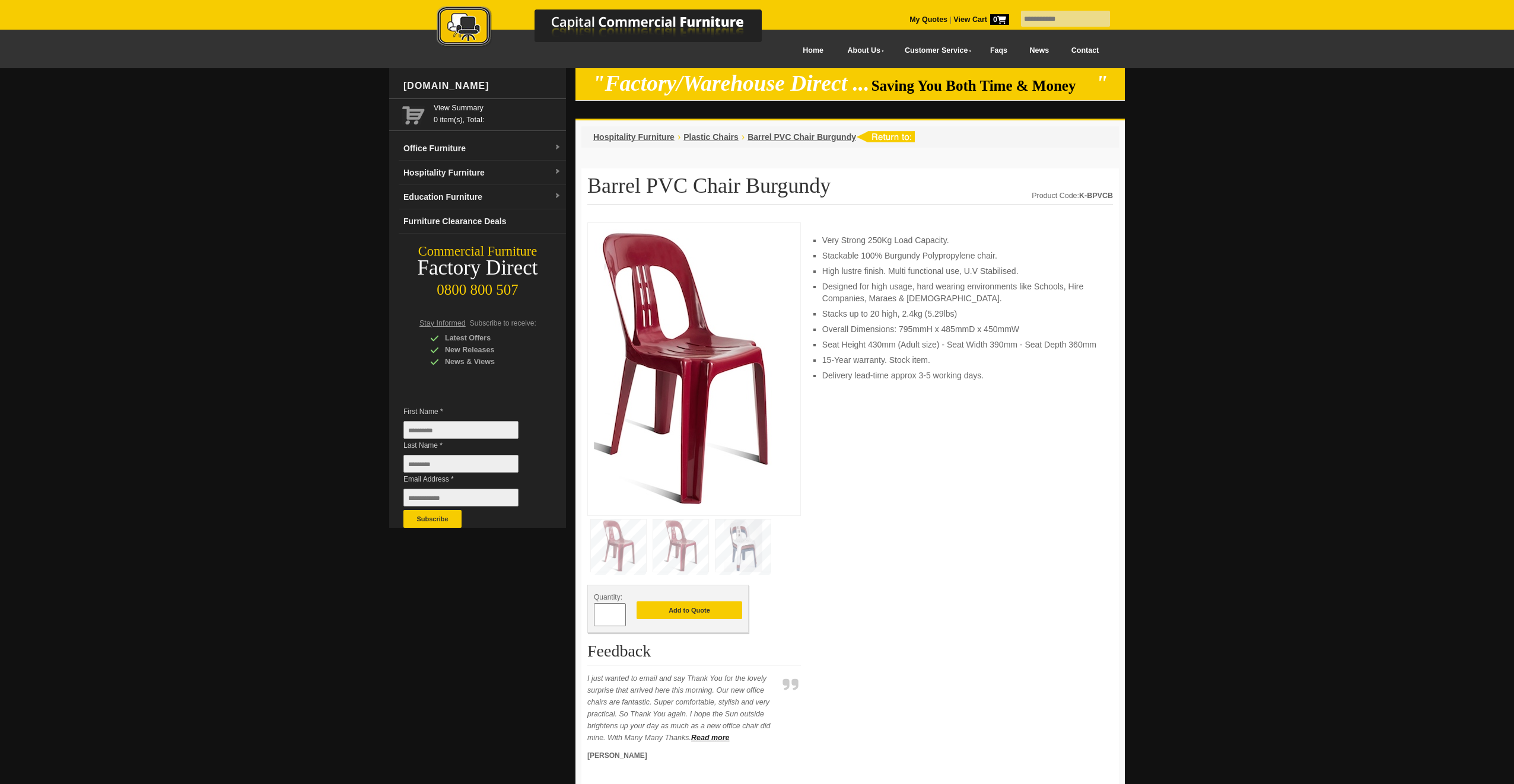
click at [1093, 49] on link "Contact" at bounding box center [1085, 51] width 49 height 27
click at [1087, 50] on link "Contact" at bounding box center [1085, 51] width 49 height 27
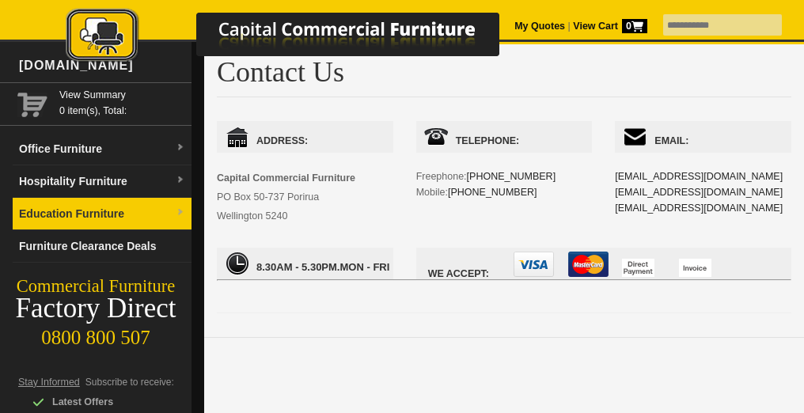
scroll to position [47, 0]
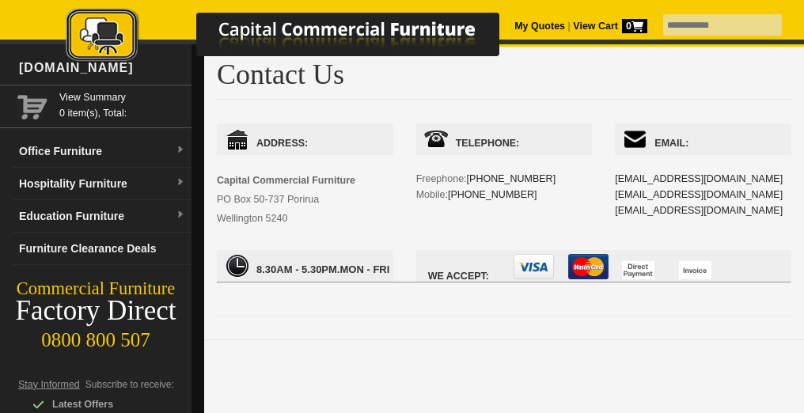
click at [699, 28] on input "text" at bounding box center [722, 24] width 119 height 21
type input "**********"
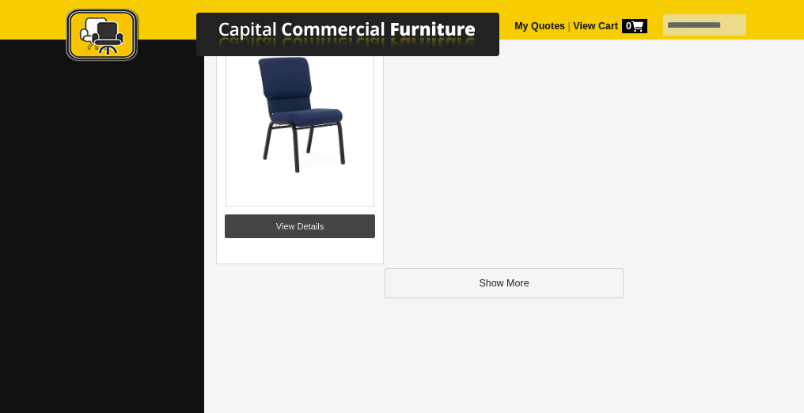
scroll to position [2798, 0]
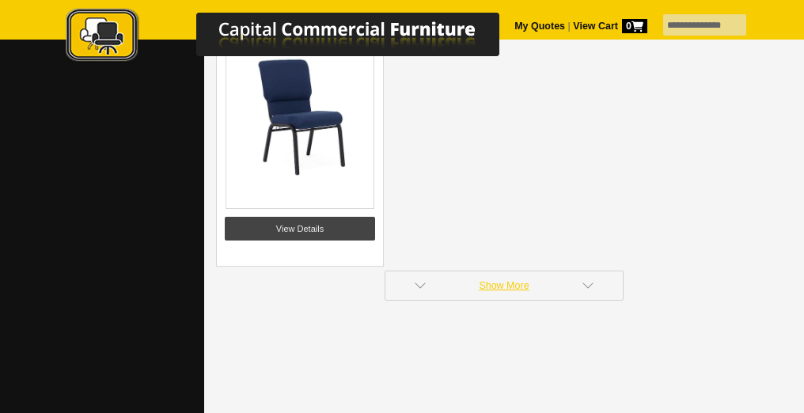
click at [544, 294] on link "Show More" at bounding box center [503, 286] width 239 height 30
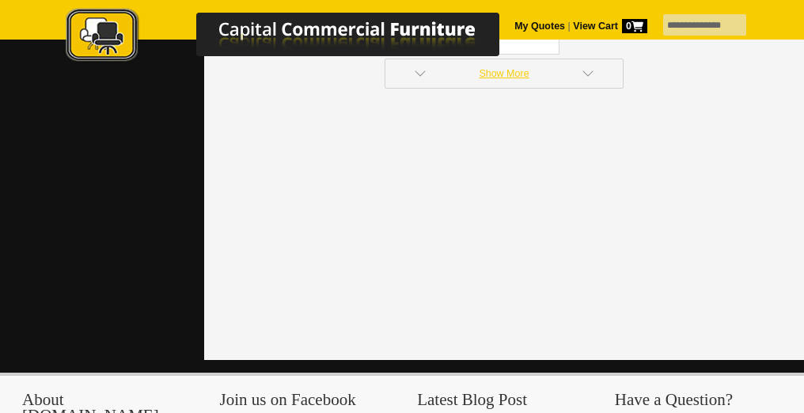
scroll to position [5493, 0]
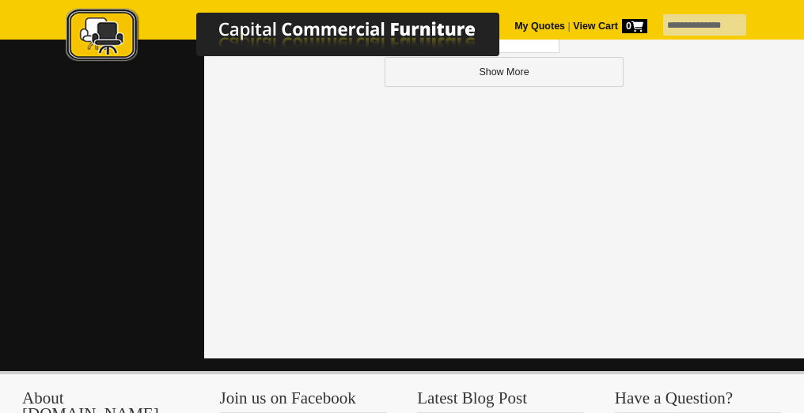
click at [574, 76] on div at bounding box center [299, 34] width 554 height 85
click at [497, 75] on div at bounding box center [299, 34] width 554 height 85
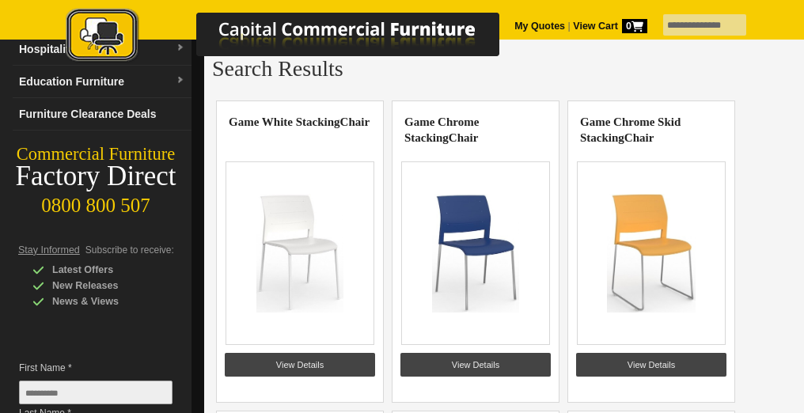
scroll to position [0, 0]
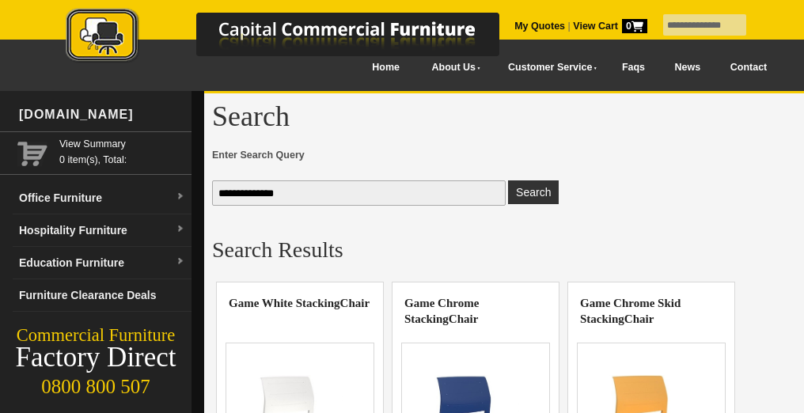
click at [320, 198] on input "**********" at bounding box center [359, 192] width 294 height 25
type input "*"
type input "**********"
click at [540, 195] on button "Search" at bounding box center [533, 192] width 51 height 24
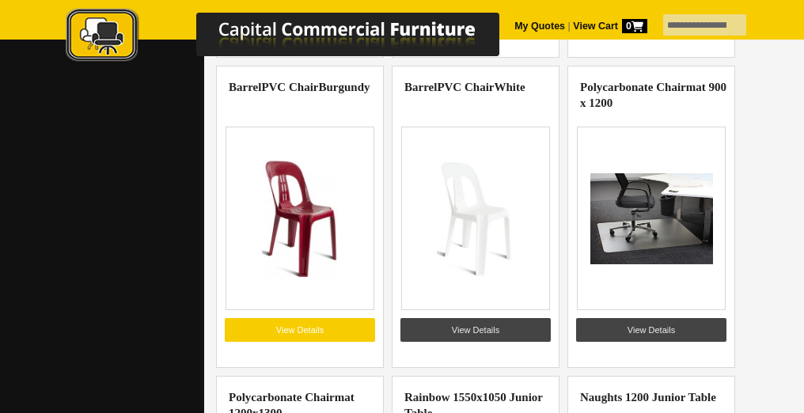
scroll to position [831, 0]
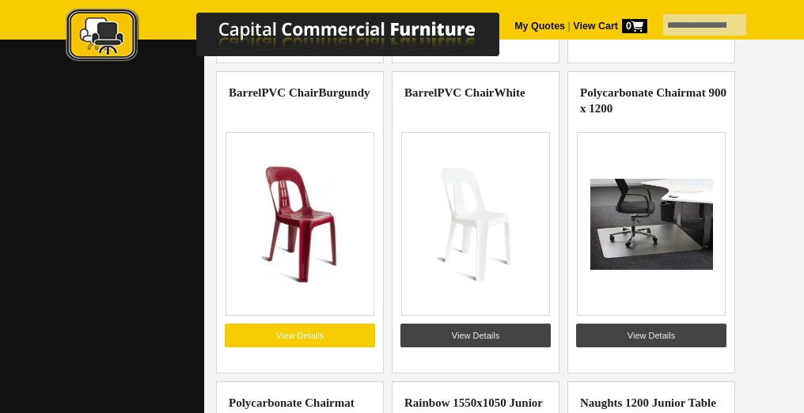
click at [311, 334] on link "View Details" at bounding box center [300, 336] width 150 height 24
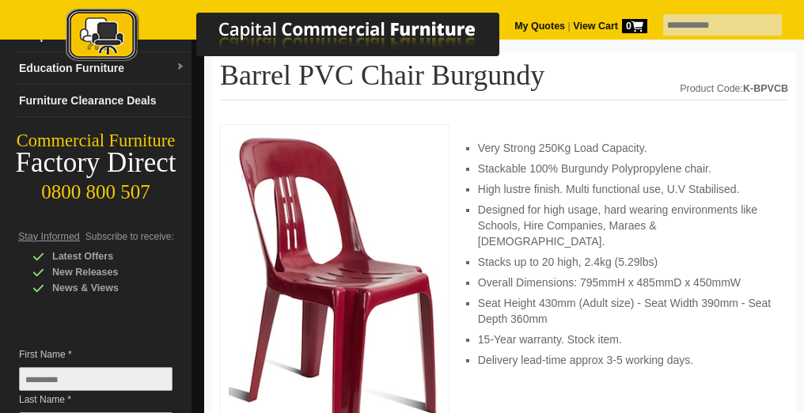
scroll to position [177, 0]
